Goal: Information Seeking & Learning: Learn about a topic

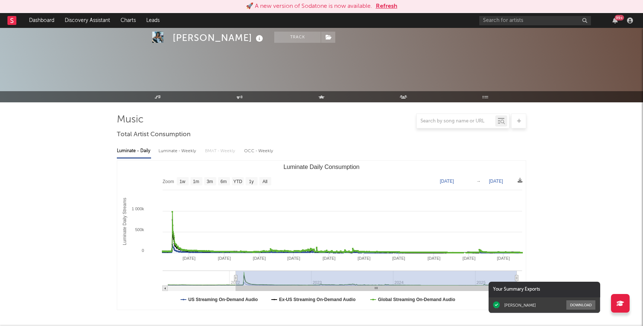
select select "6m"
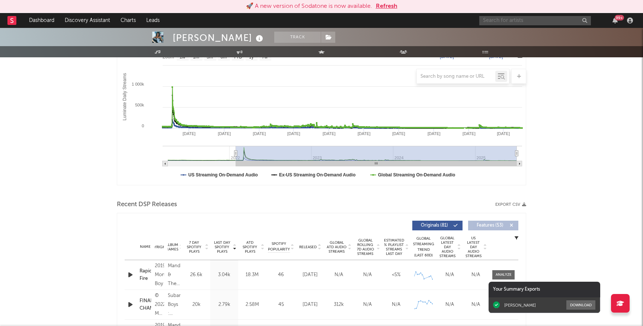
click at [540, 19] on input "text" at bounding box center [535, 20] width 112 height 9
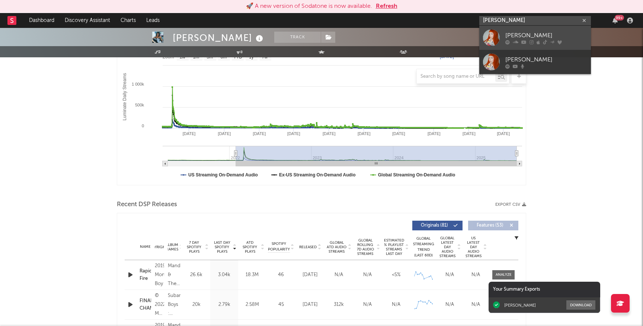
type input "[PERSON_NAME]"
click at [549, 37] on div "[PERSON_NAME]" at bounding box center [546, 35] width 82 height 9
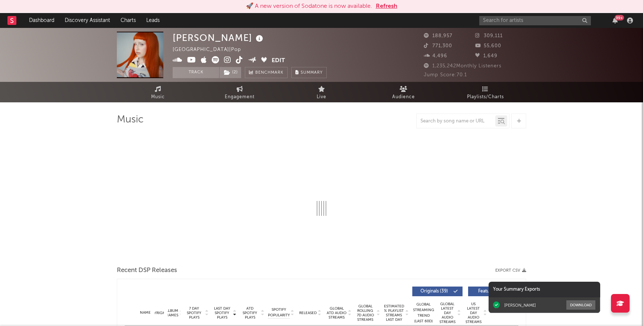
select select "6m"
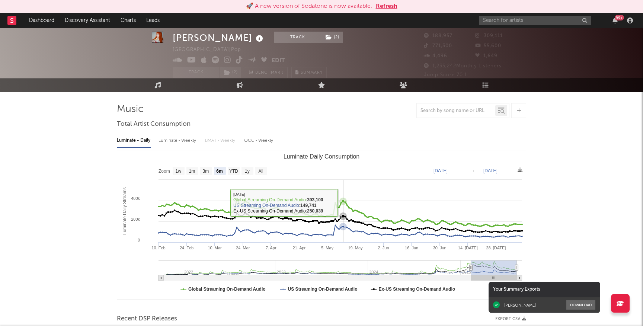
scroll to position [260, 0]
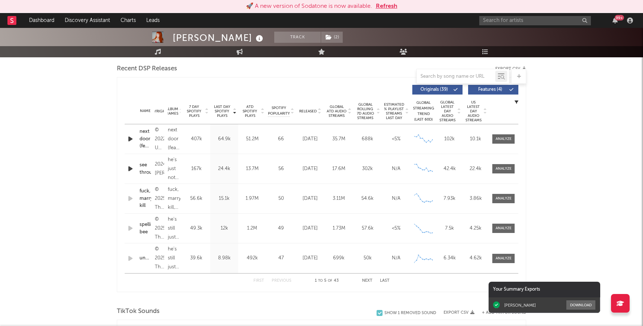
click at [498, 93] on button "Features ( 4 )" at bounding box center [493, 90] width 50 height 10
